Goal: Complete application form: Complete application form

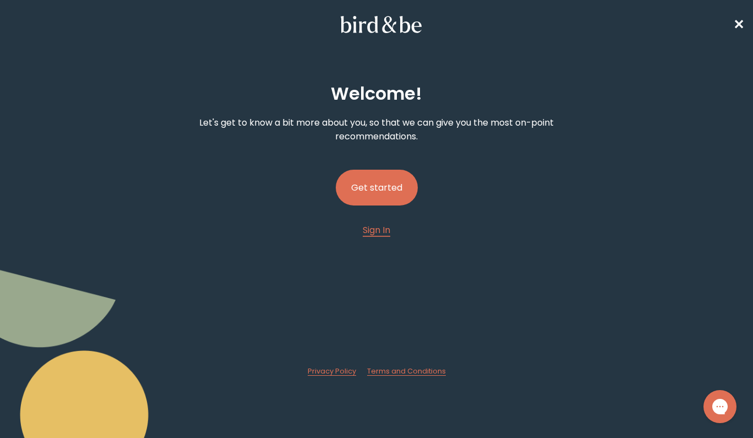
click at [381, 187] on button "Get started" at bounding box center [377, 188] width 82 height 36
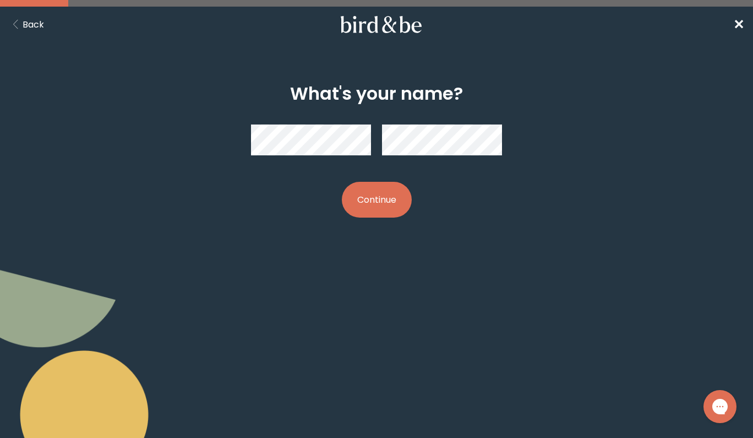
click at [372, 197] on button "Continue" at bounding box center [377, 200] width 70 height 36
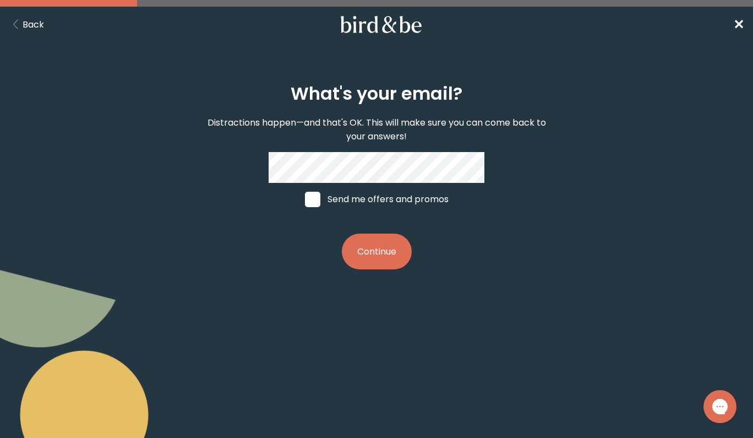
click at [378, 248] on button "Continue" at bounding box center [377, 252] width 70 height 36
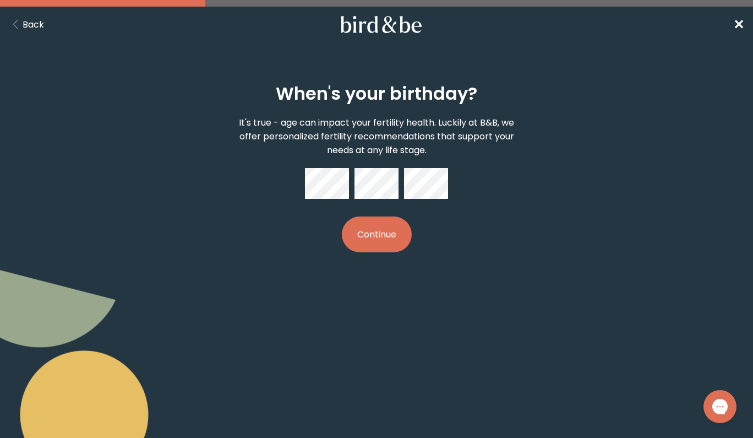
click at [360, 224] on button "Continue" at bounding box center [377, 234] width 70 height 36
click at [407, 280] on body "plus-circle minus-circle close-circle Bird & Be Logo Bird & Be Logo arrow-left …" at bounding box center [376, 219] width 753 height 438
click at [382, 236] on button "Continue" at bounding box center [377, 234] width 70 height 36
click at [398, 246] on button "Continue" at bounding box center [377, 234] width 70 height 36
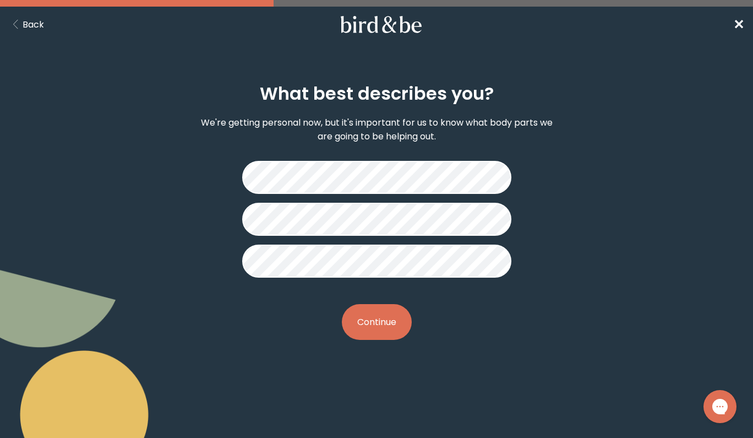
click at [372, 316] on button "Continue" at bounding box center [377, 322] width 70 height 36
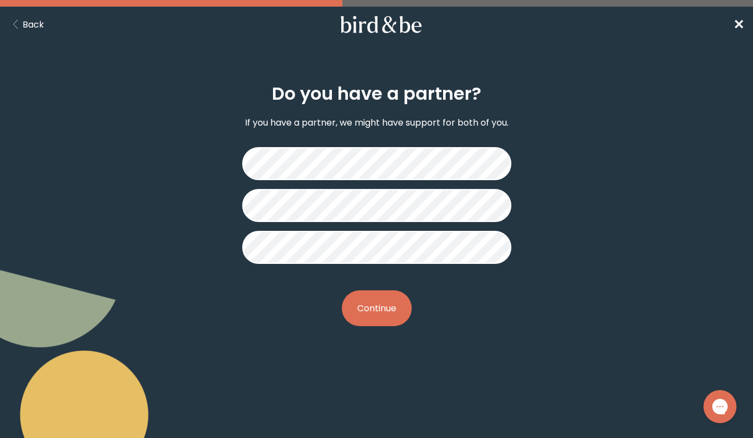
click at [383, 307] on button "Continue" at bounding box center [377, 308] width 70 height 36
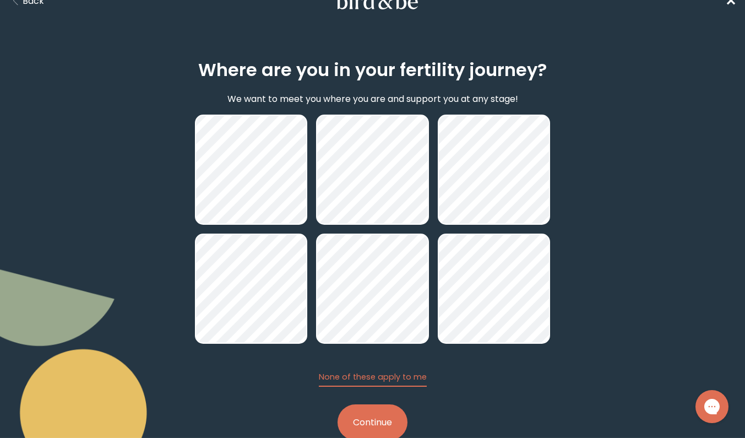
scroll to position [51, 0]
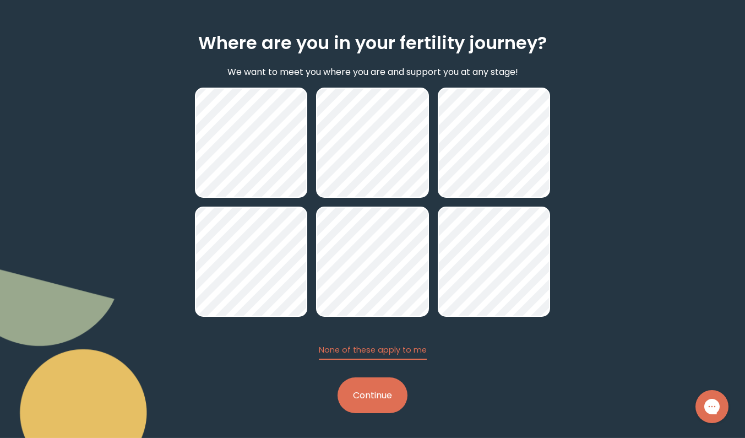
click at [378, 399] on button "Continue" at bounding box center [373, 395] width 70 height 36
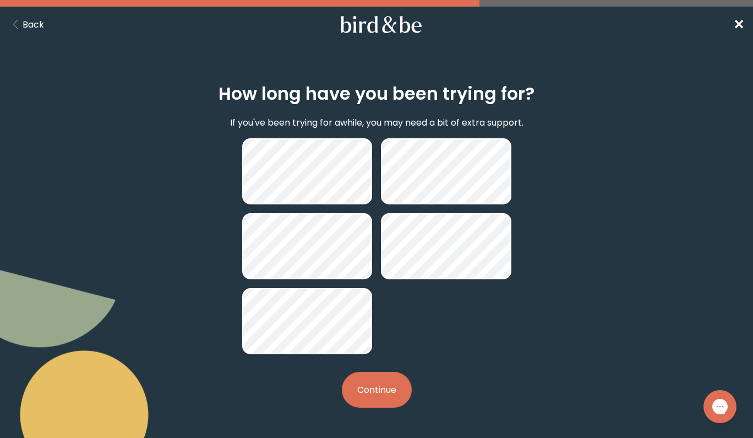
click at [360, 398] on button "Continue" at bounding box center [377, 390] width 70 height 36
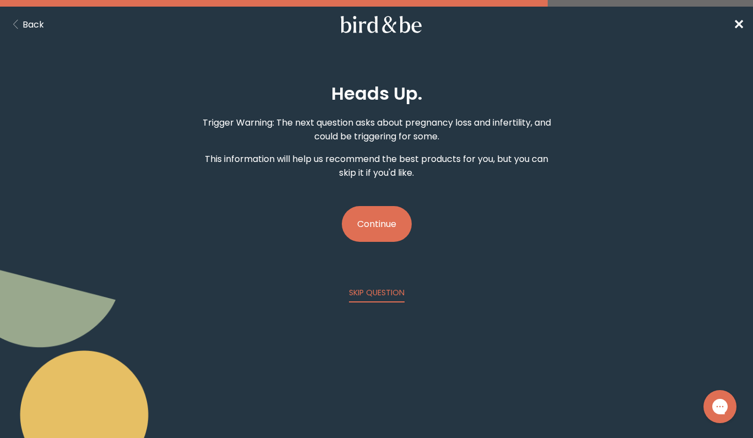
click at [380, 218] on button "Continue" at bounding box center [377, 224] width 70 height 36
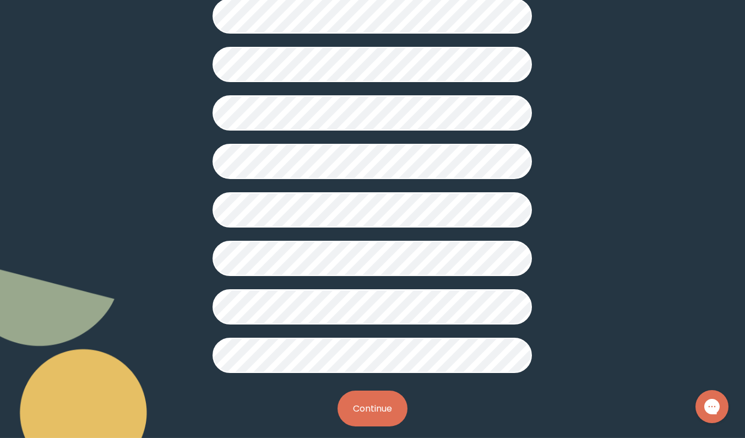
scroll to position [254, 0]
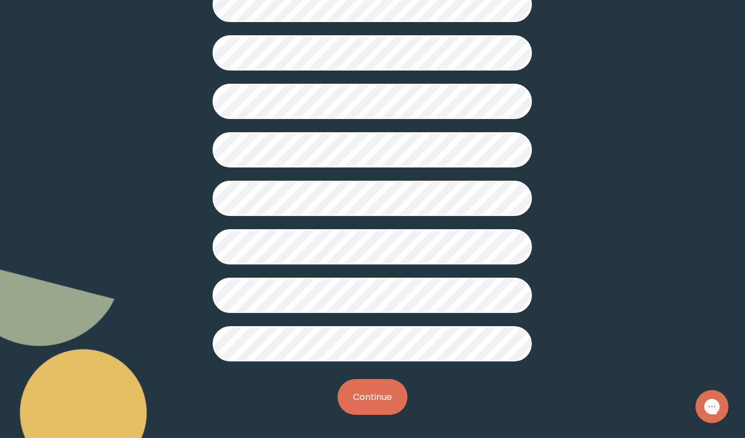
click at [387, 394] on button "Continue" at bounding box center [373, 397] width 70 height 36
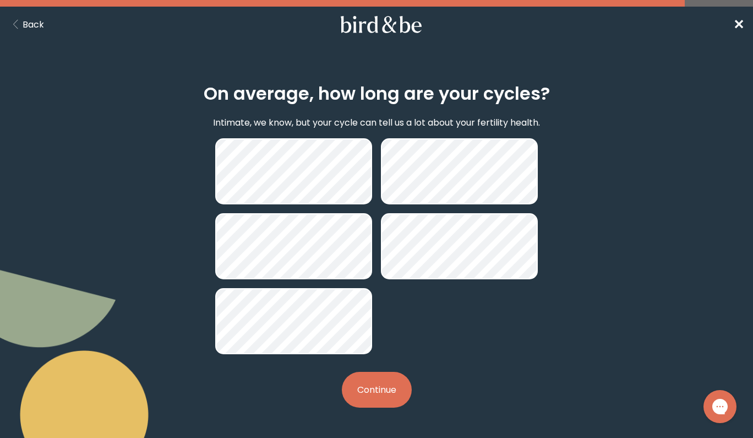
click at [381, 382] on button "Continue" at bounding box center [377, 390] width 70 height 36
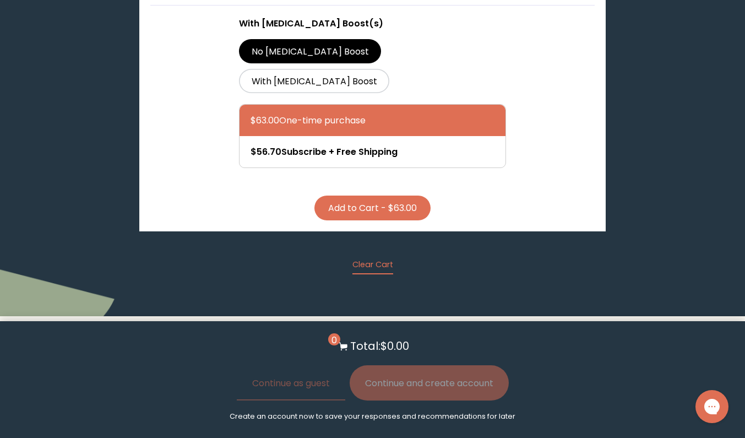
scroll to position [3415, 0]
